Goal: Task Accomplishment & Management: Complete application form

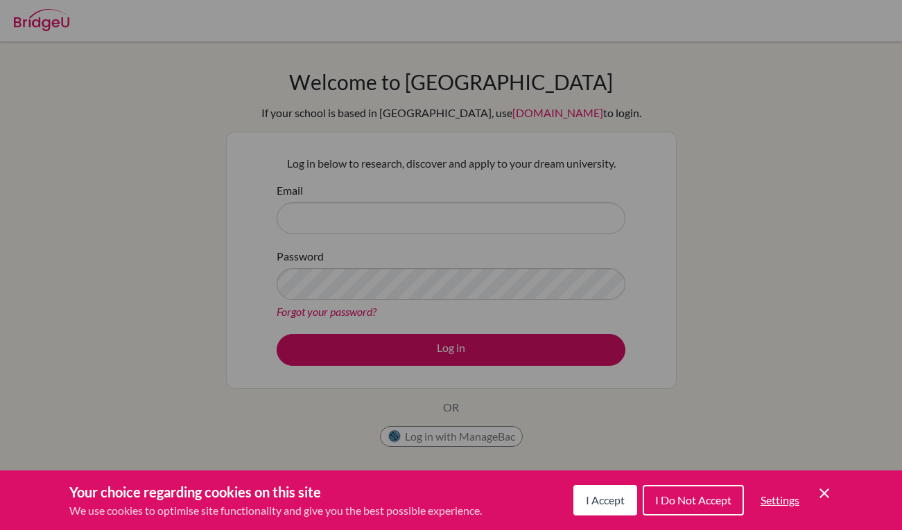
click at [491, 323] on div "Cookie Preferences" at bounding box center [451, 265] width 902 height 530
click at [600, 505] on span "I Accept" at bounding box center [605, 500] width 39 height 13
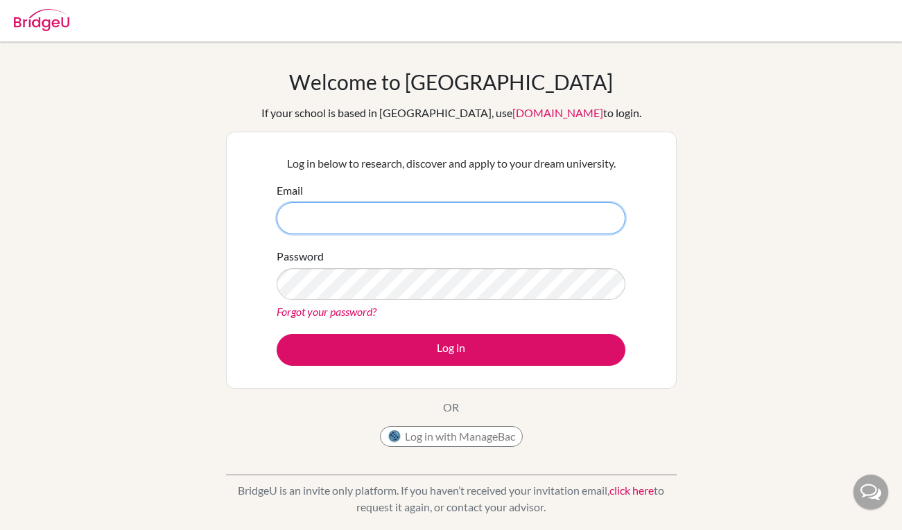
click at [441, 211] on input "Email" at bounding box center [451, 218] width 349 height 32
type input "T"
click at [353, 218] on input "tobio.kambara@aobajapan.jp" at bounding box center [451, 218] width 349 height 32
type input "[PERSON_NAME][EMAIL_ADDRESS][PERSON_NAME][DOMAIN_NAME]"
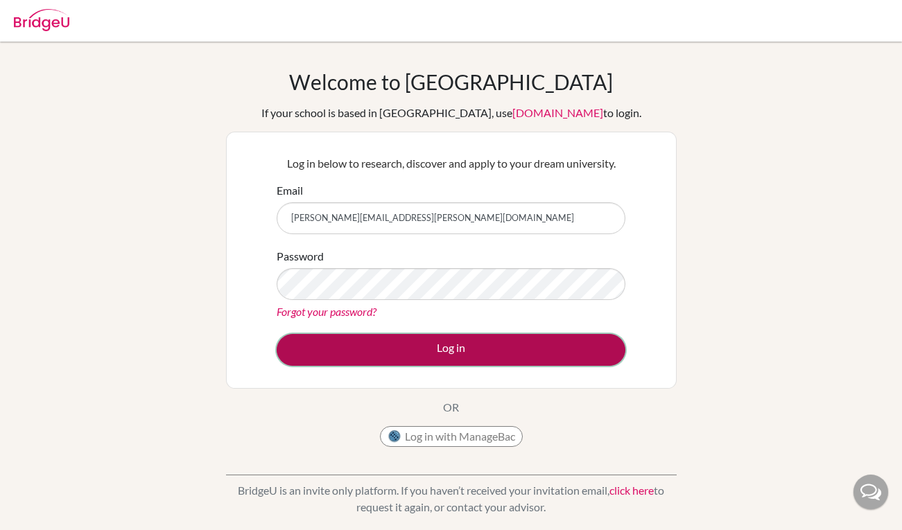
click at [363, 345] on button "Log in" at bounding box center [451, 350] width 349 height 32
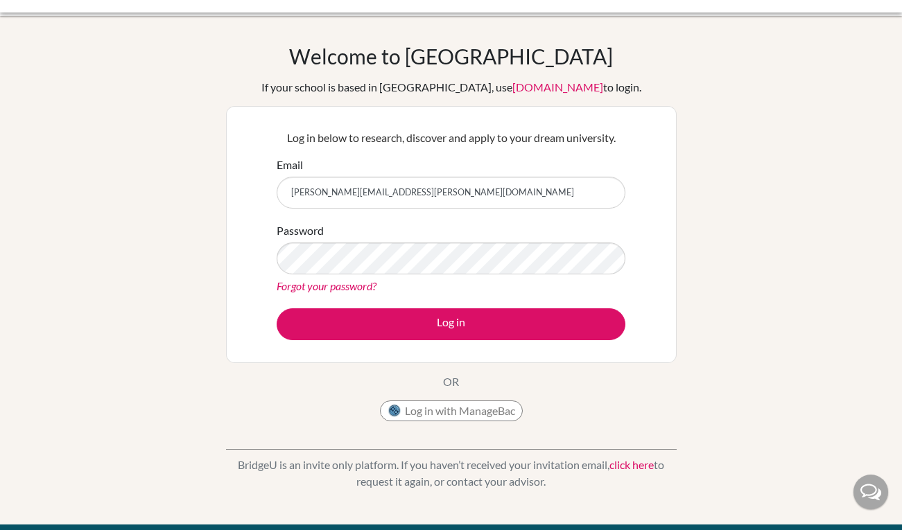
click at [648, 163] on div "Log in below to research, discover and apply to your dream university. Email to…" at bounding box center [451, 234] width 451 height 257
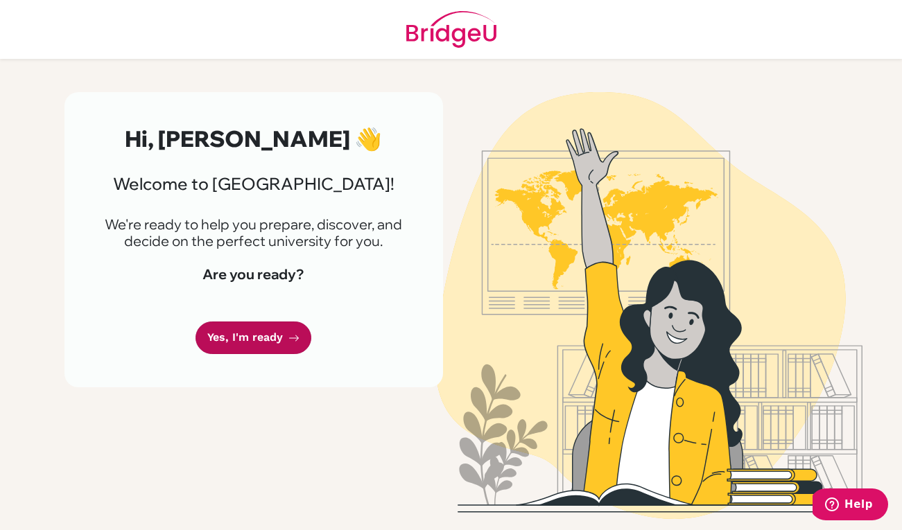
click at [237, 339] on link "Yes, I'm ready" at bounding box center [253, 338] width 116 height 33
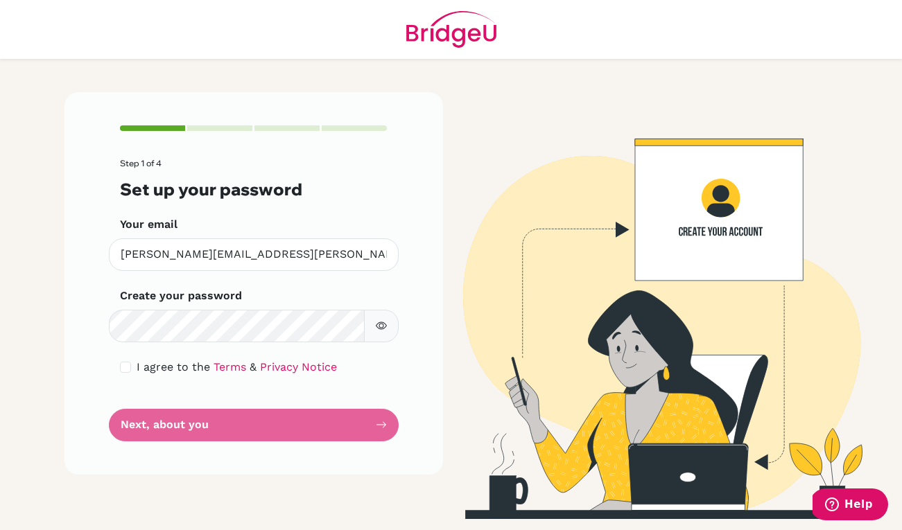
click at [383, 330] on icon "button" at bounding box center [381, 325] width 11 height 11
click at [125, 370] on input "checkbox" at bounding box center [125, 367] width 11 height 11
checkbox input "true"
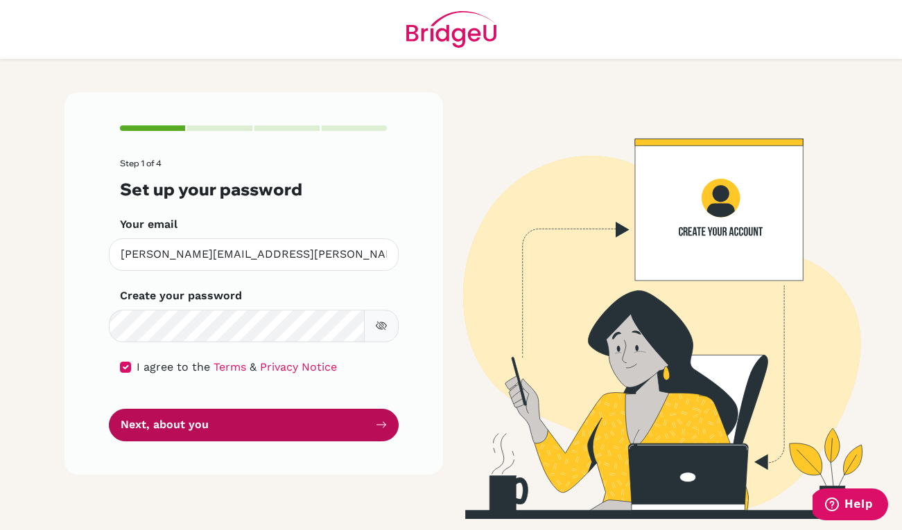
click at [168, 424] on button "Next, about you" at bounding box center [254, 425] width 290 height 33
